Goal: Task Accomplishment & Management: Manage account settings

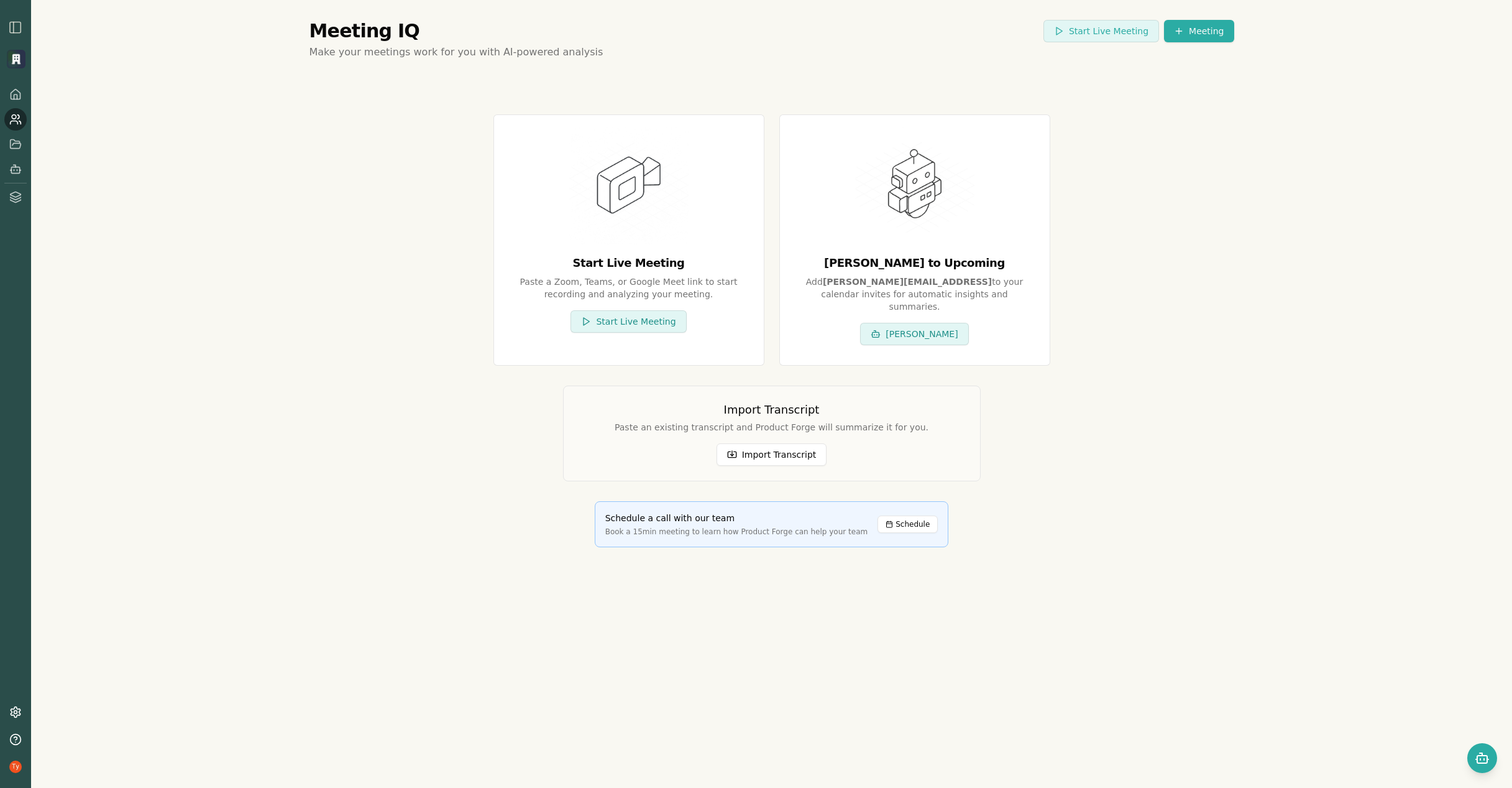
click at [14, 24] on img "button" at bounding box center [15, 28] width 15 height 15
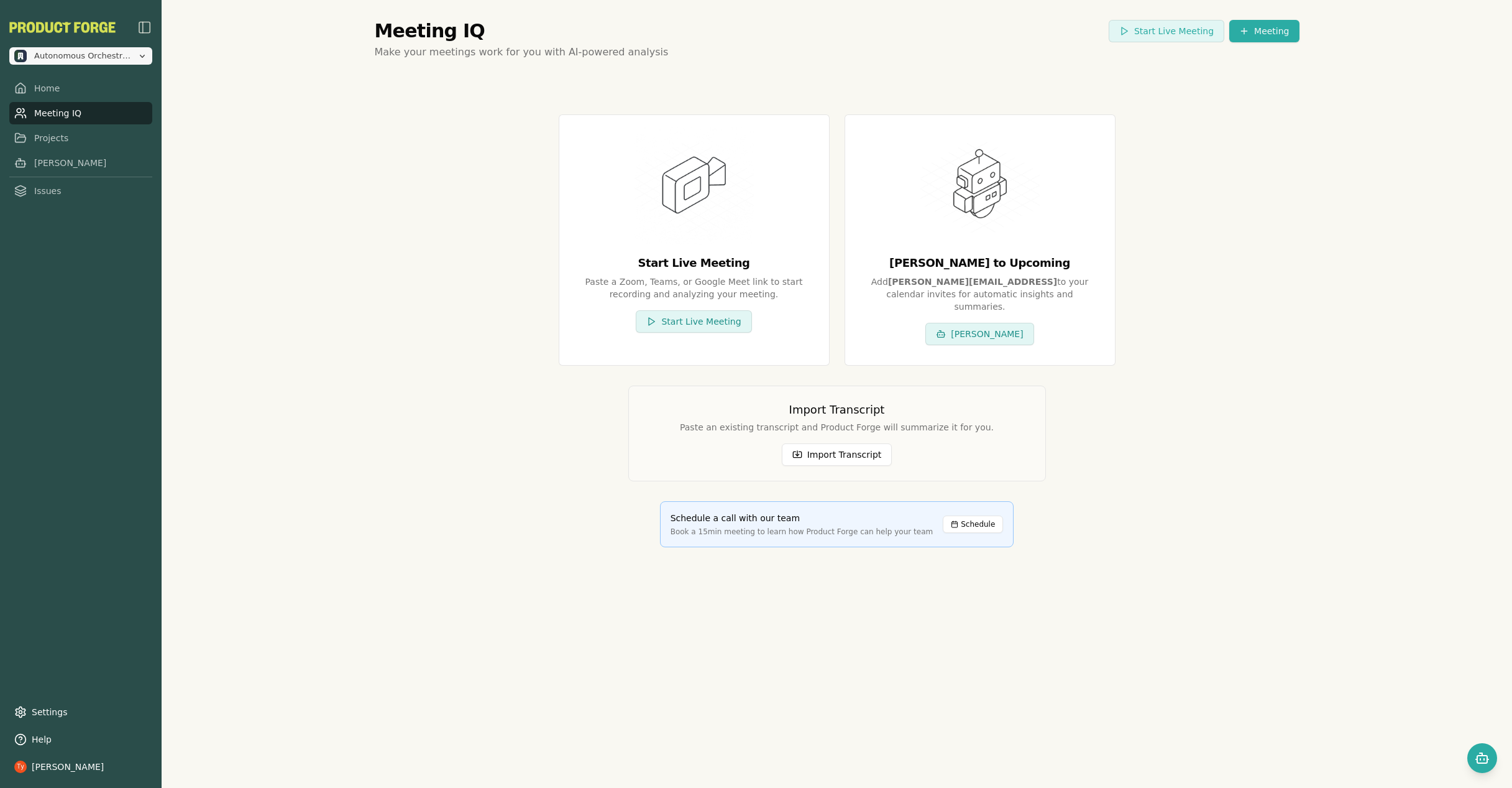
click at [71, 55] on span "Autonomous Orchestration" at bounding box center [83, 56] width 98 height 11
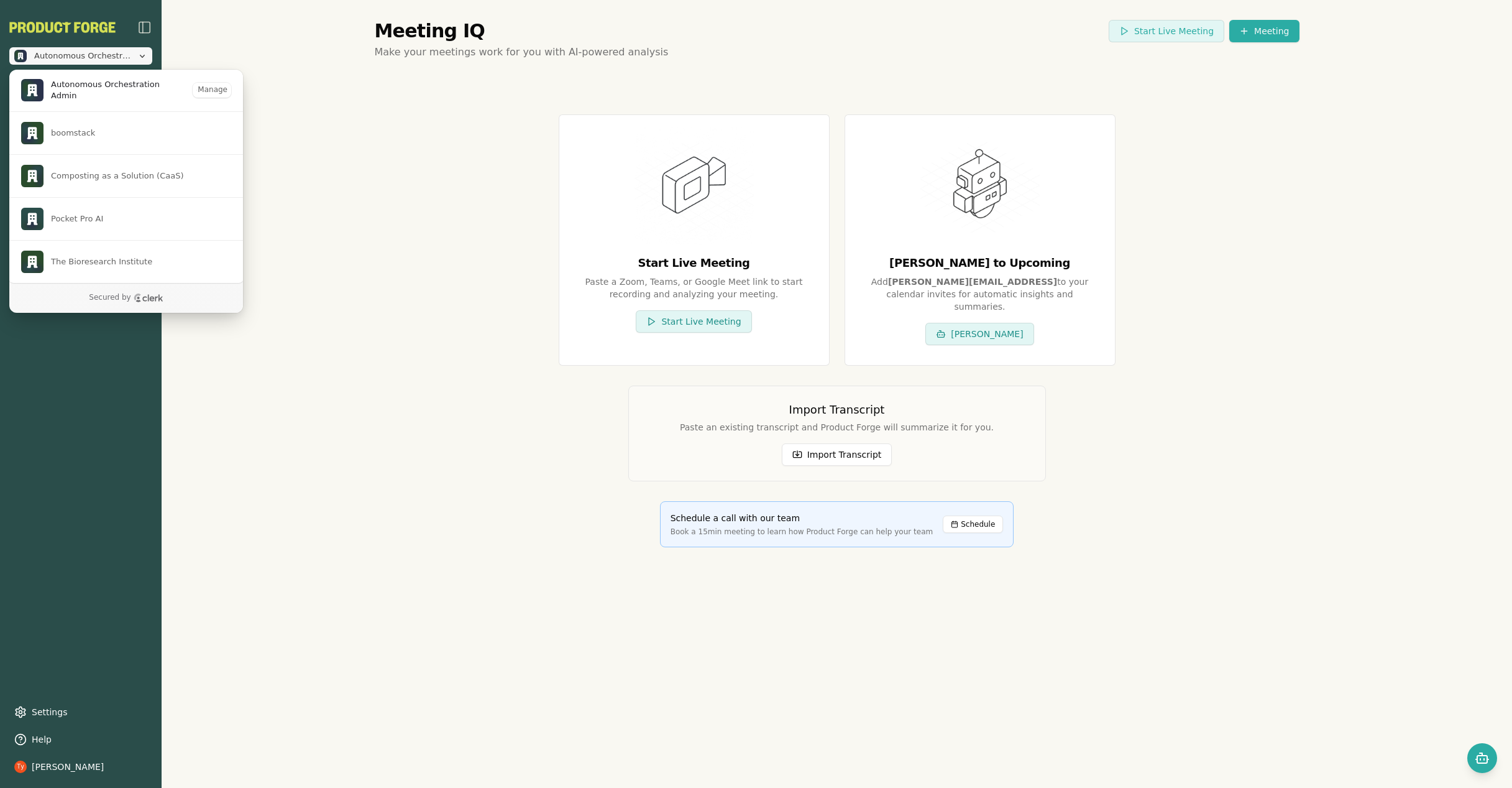
click at [62, 55] on span "Autonomous Orchestration" at bounding box center [83, 56] width 98 height 11
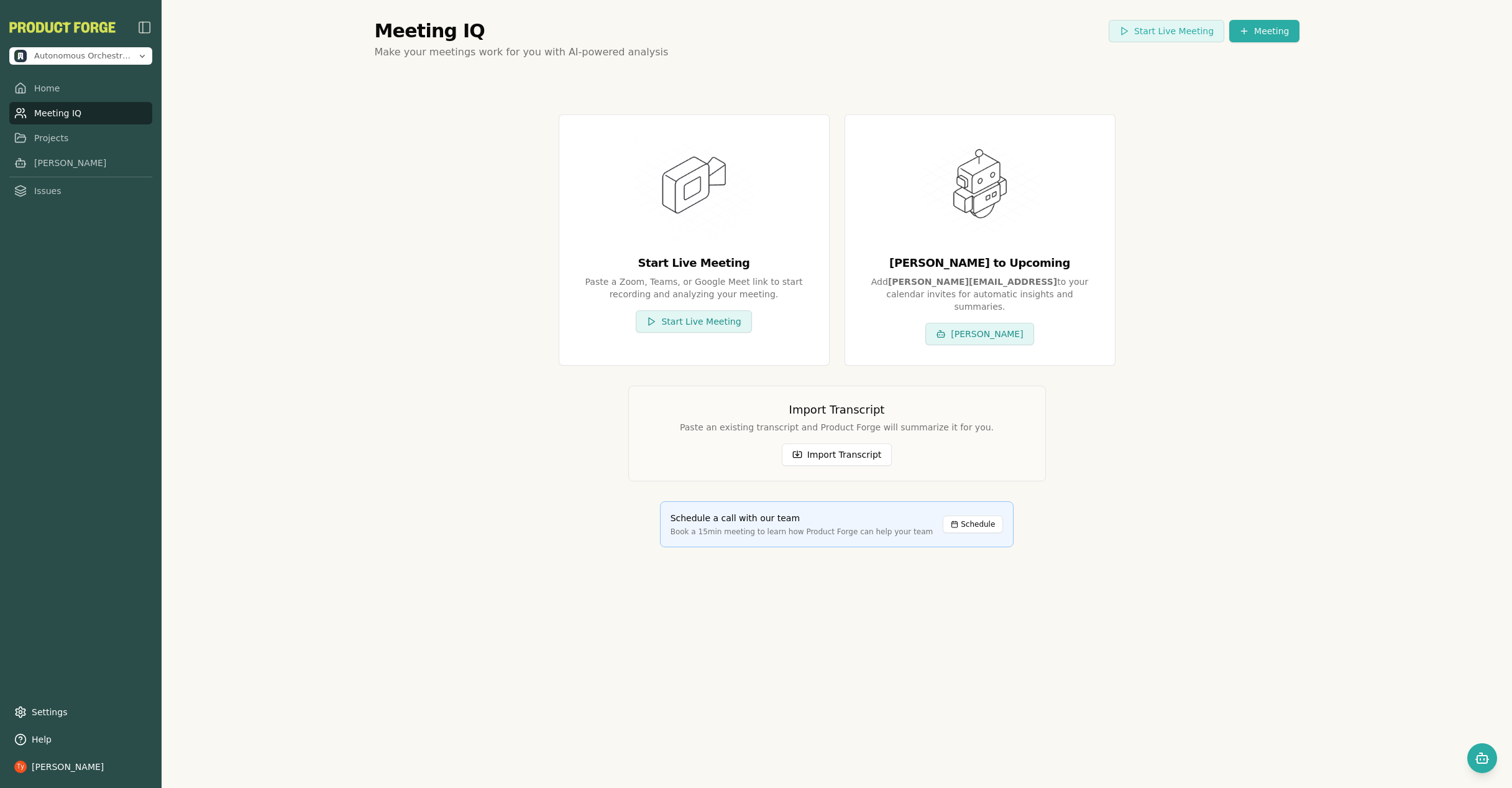
click at [46, 47] on div "Autonomous Orchestration Home Meeting IQ Projects Smith Issues" at bounding box center [81, 111] width 143 height 182
click at [47, 55] on span "Autonomous Orchestration" at bounding box center [83, 56] width 98 height 11
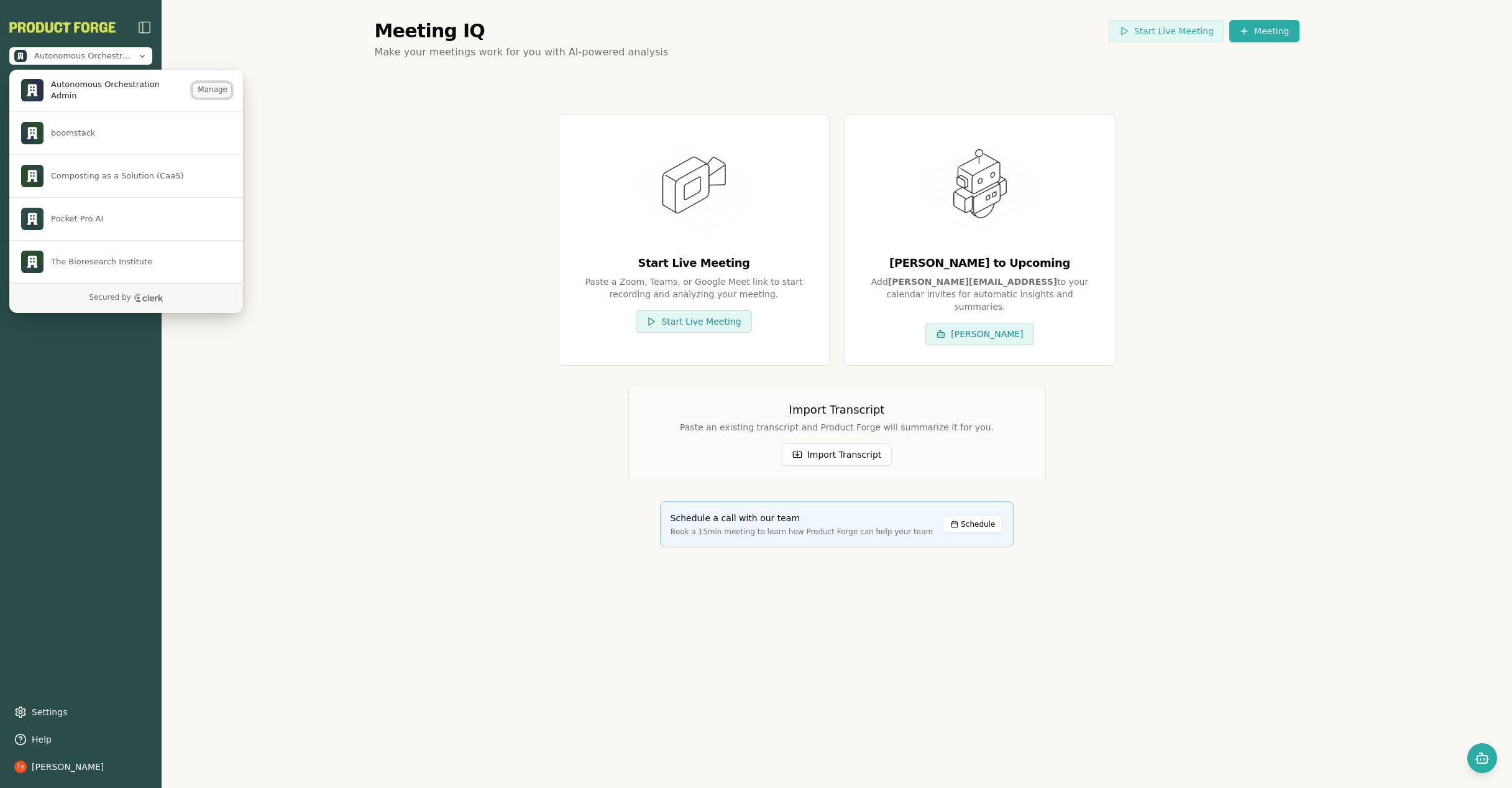
click at [205, 91] on button "Manage" at bounding box center [212, 90] width 39 height 15
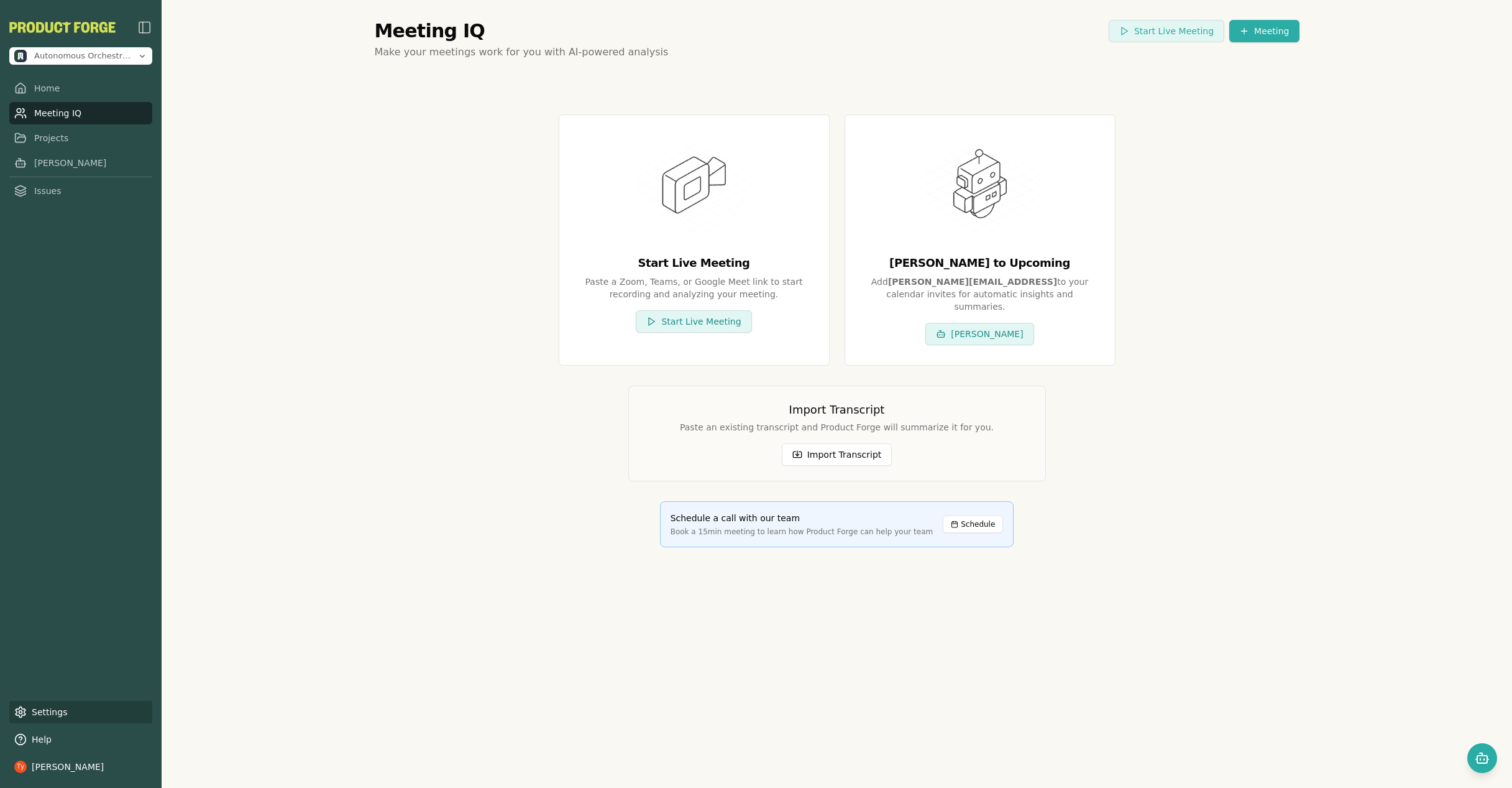
click at [65, 713] on link "Settings" at bounding box center [81, 712] width 143 height 23
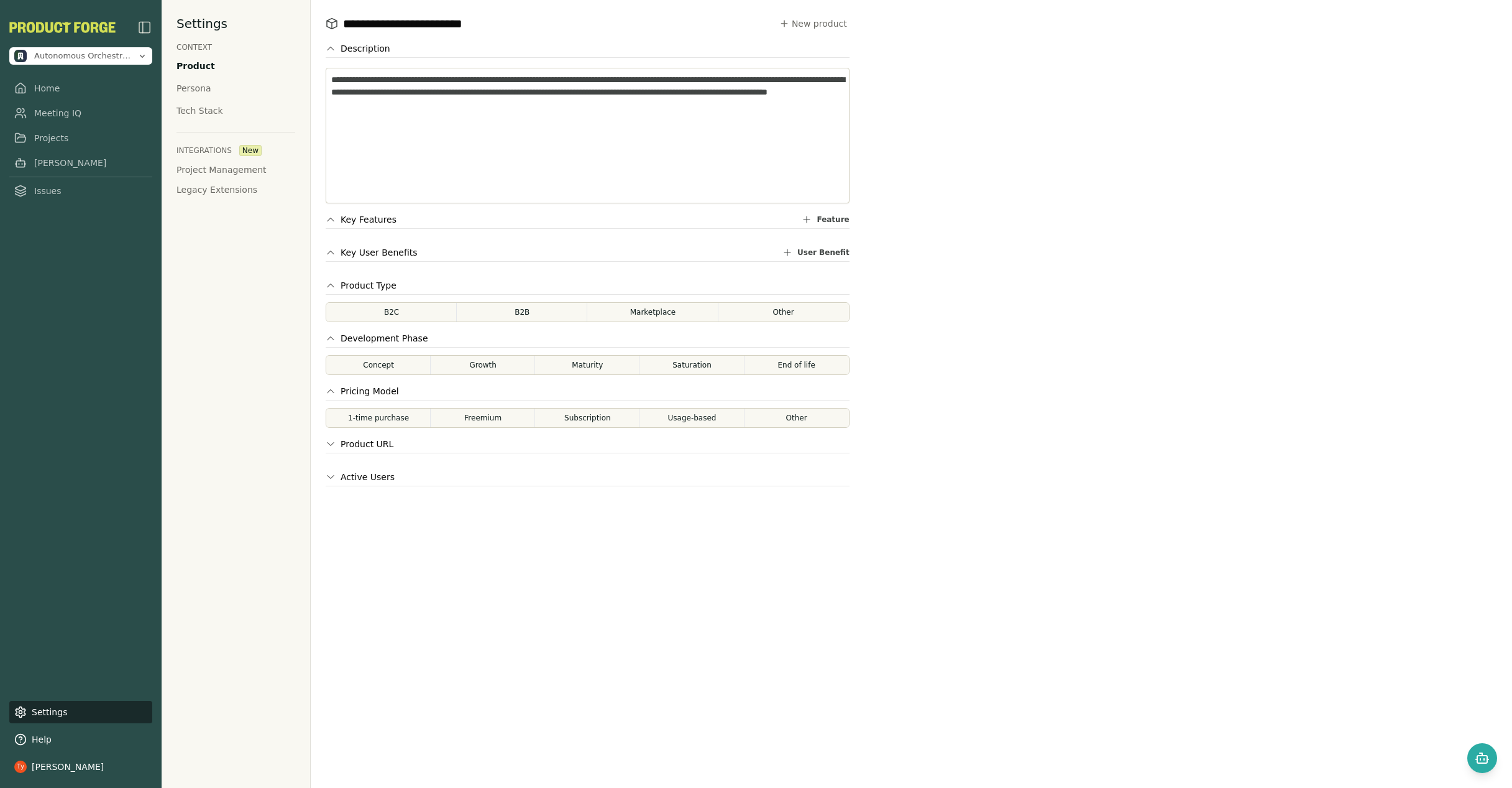
click at [777, 23] on button "New product" at bounding box center [813, 23] width 73 height 18
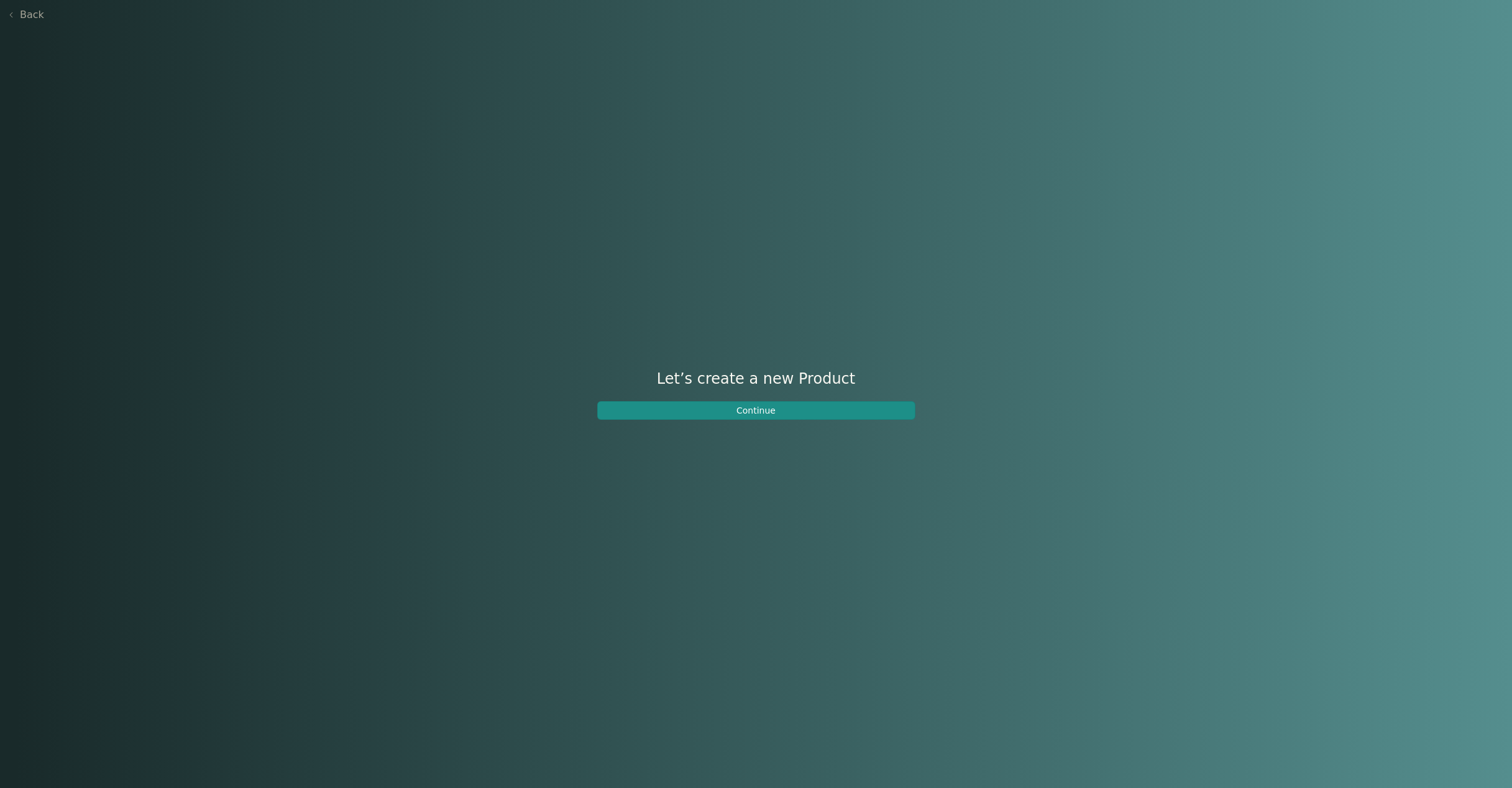
click at [732, 413] on button "Continue" at bounding box center [756, 410] width 318 height 19
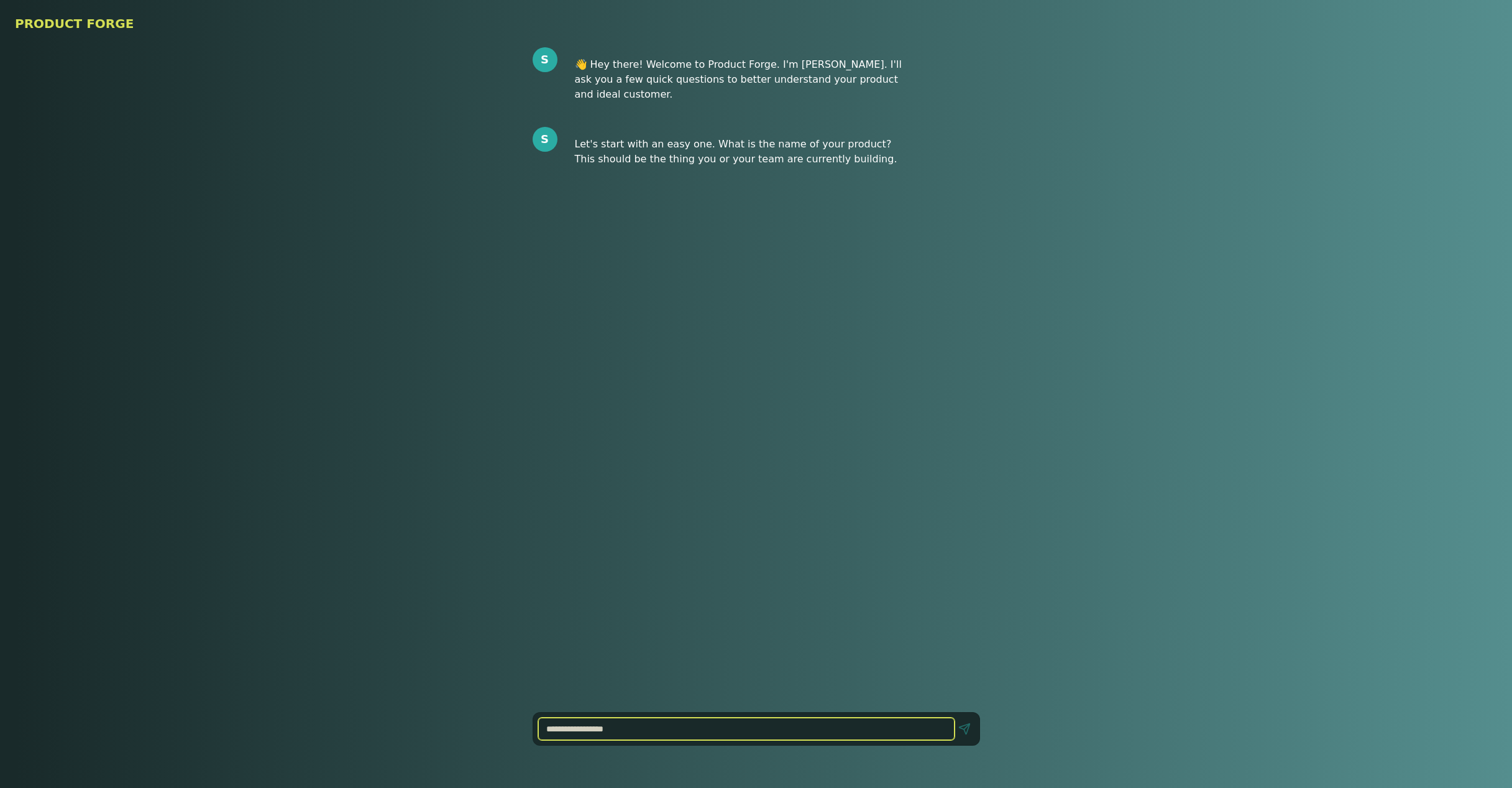
click at [659, 731] on input at bounding box center [746, 729] width 417 height 23
type input "*"
type input "**********"
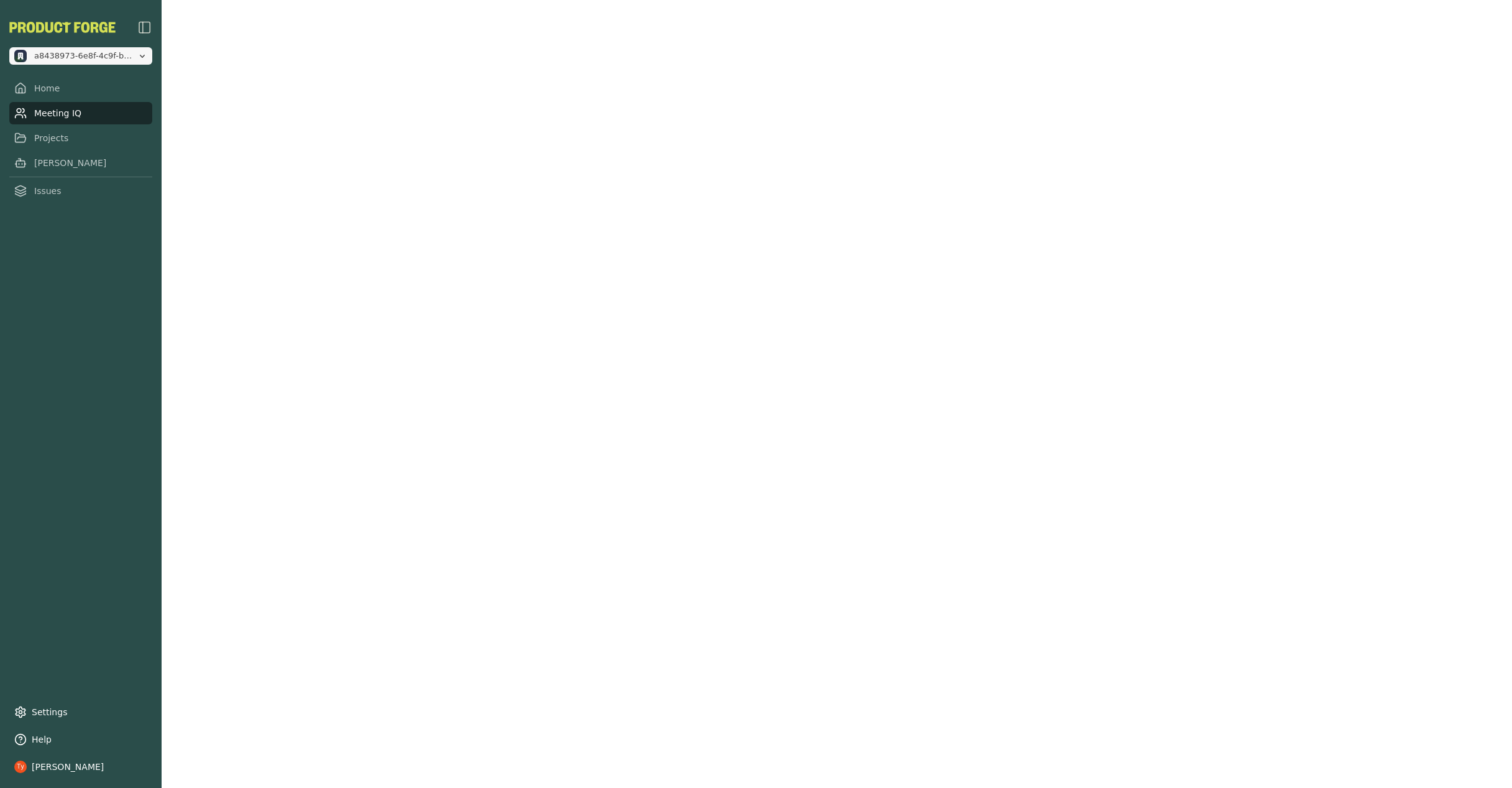
click at [67, 52] on span "a8438973-6e8f-4c9f-b436-48d588be68a6" at bounding box center [83, 56] width 98 height 11
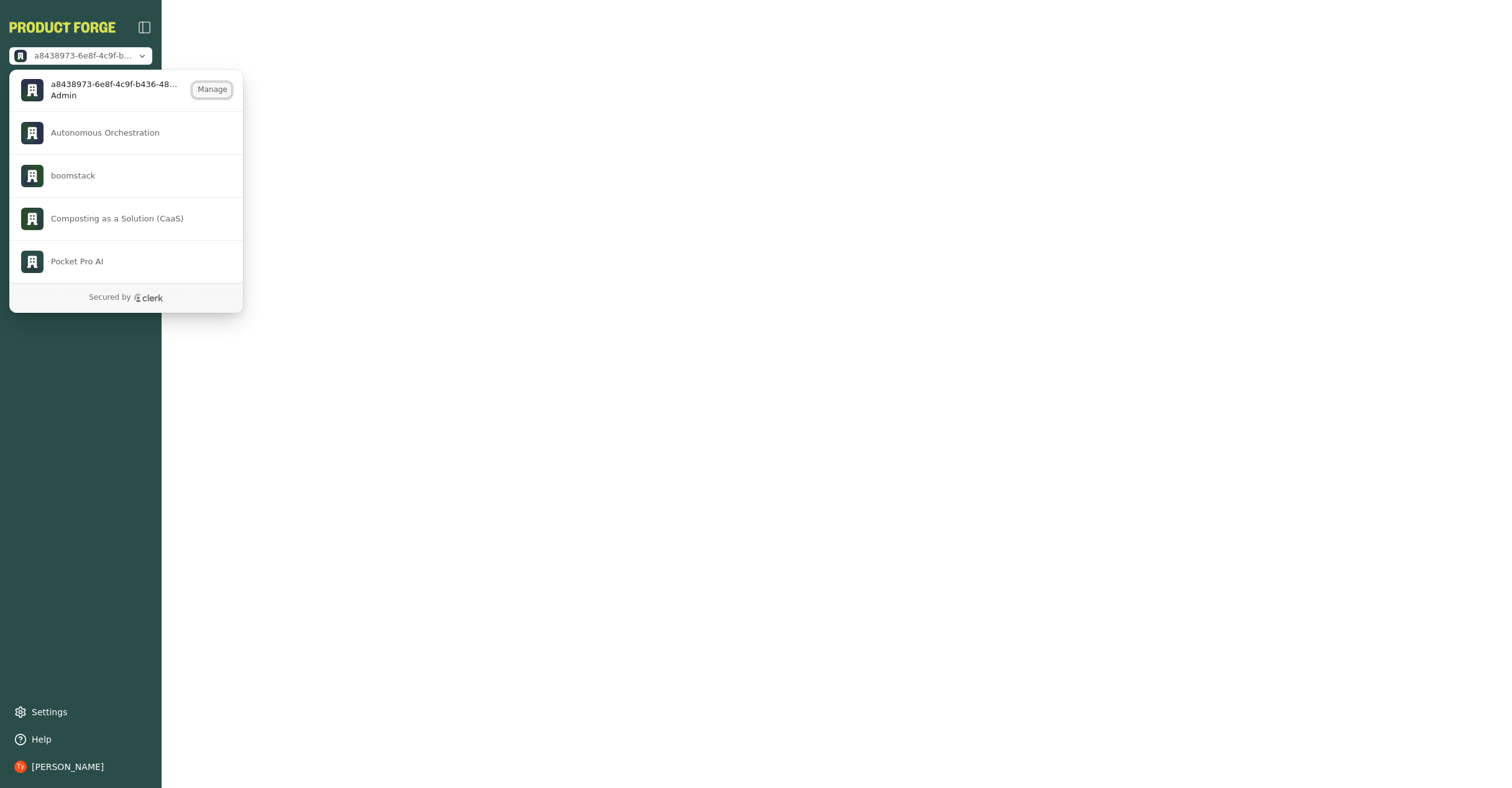
click at [206, 87] on button "Manage" at bounding box center [212, 90] width 39 height 15
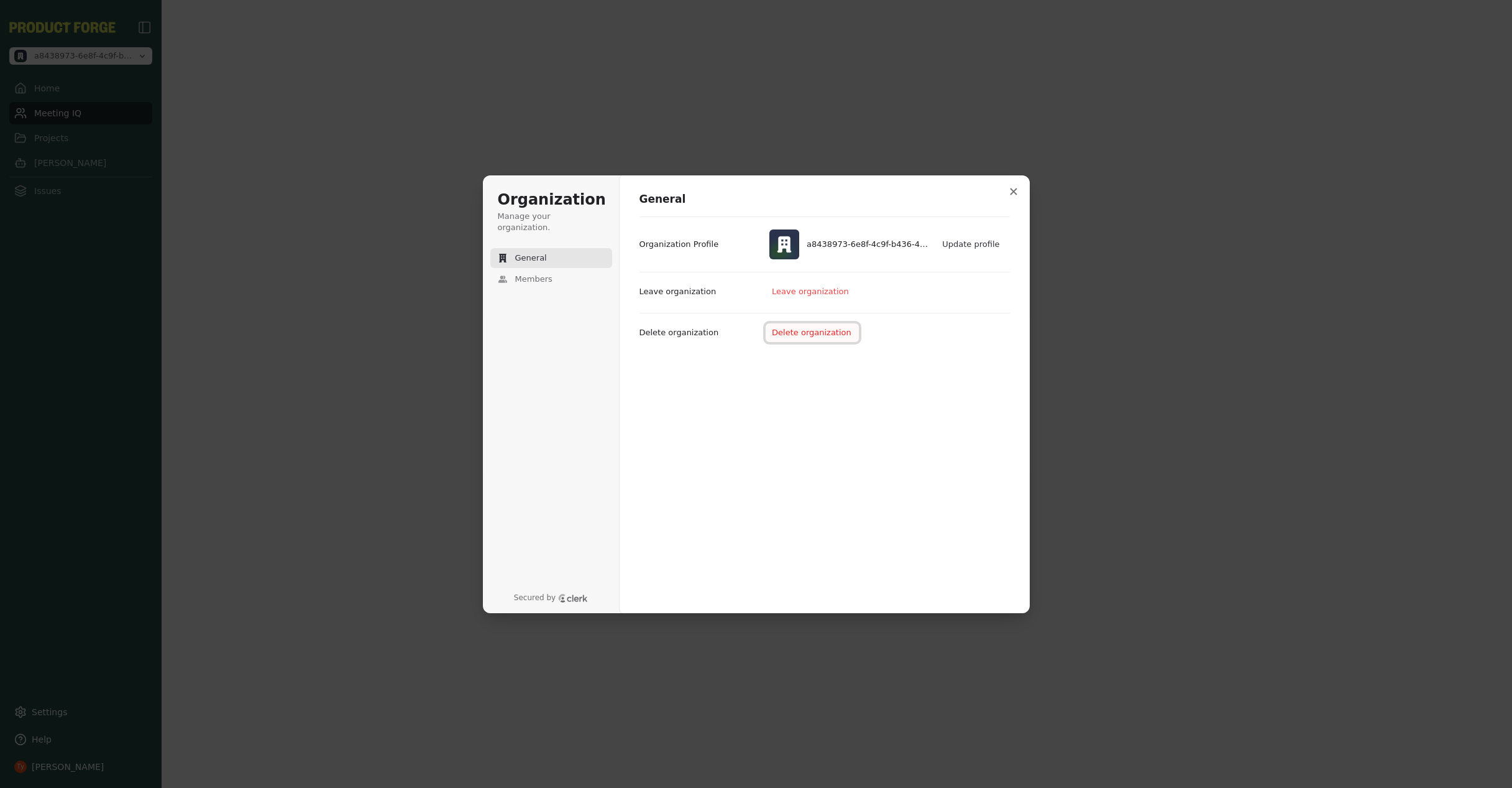
click at [813, 332] on button "Delete organization" at bounding box center [812, 333] width 93 height 19
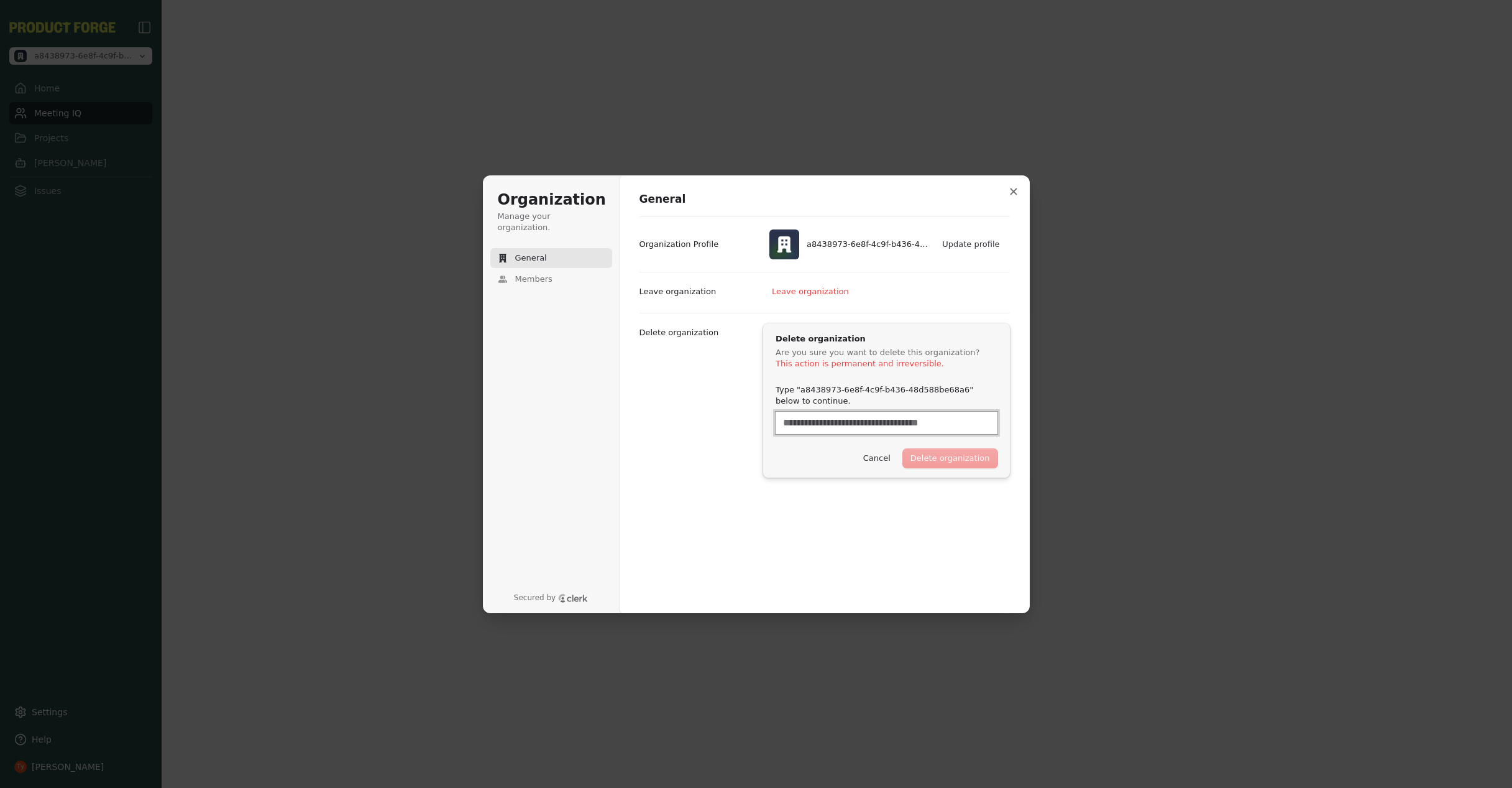
drag, startPoint x: 778, startPoint y: 428, endPoint x: 965, endPoint y: 421, distance: 187.1
click at [965, 421] on input "Type "a8438973-6e8f-4c9f-b436-48d588be68a6" below to continue." at bounding box center [887, 423] width 222 height 23
drag, startPoint x: 799, startPoint y: 391, endPoint x: 952, endPoint y: 391, distance: 153.0
click at [952, 391] on label "Type "a8438973-6e8f-4c9f-b436-48d588be68a6" below to continue." at bounding box center [887, 396] width 222 height 23
copy label "a8438973-6e8f-4c9f-b436-48d588be68a6"
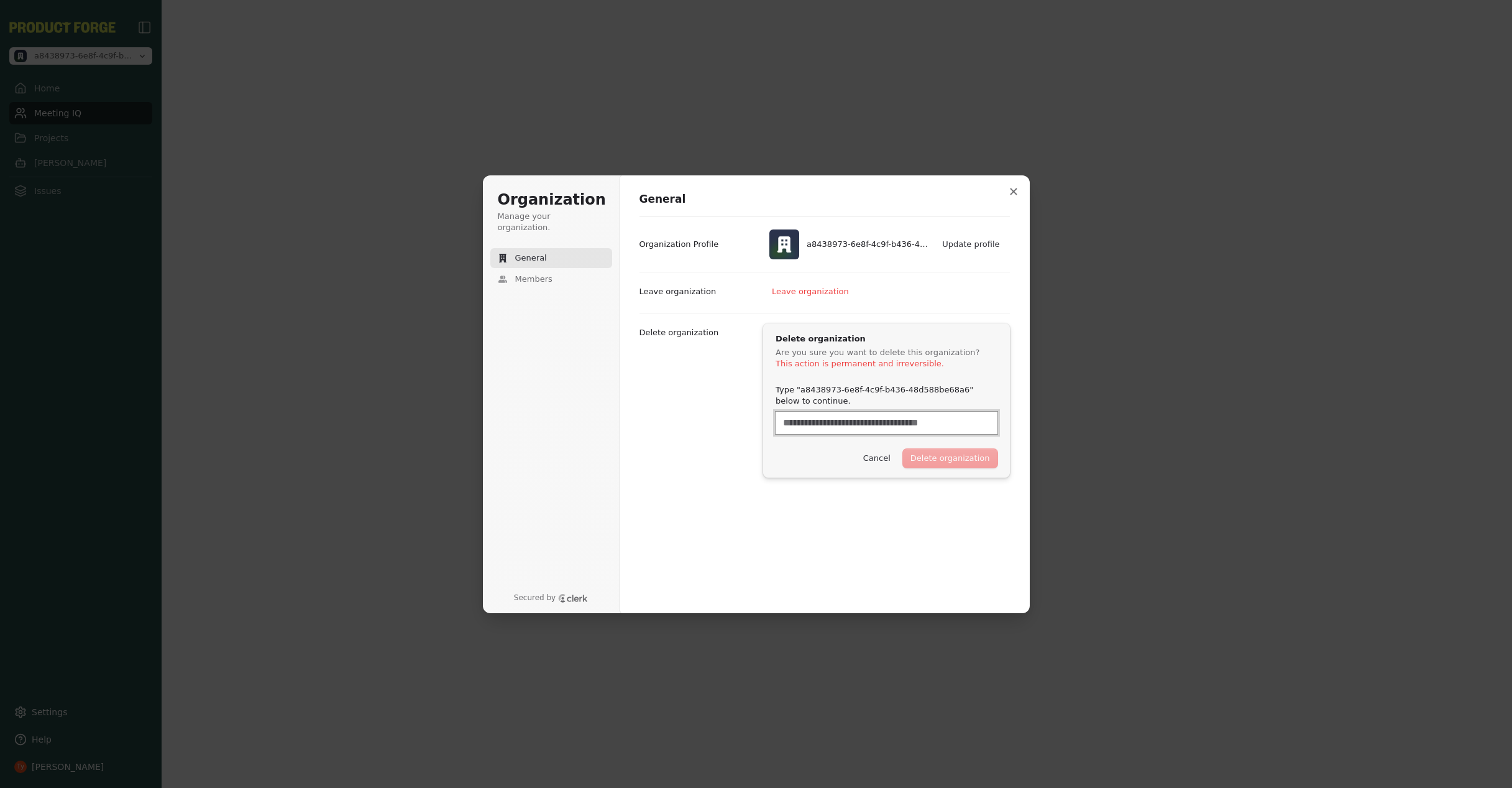
paste input "**********"
click at [943, 458] on button "Delete organization" at bounding box center [950, 457] width 95 height 19
type input "**********"
